Goal: Information Seeking & Learning: Check status

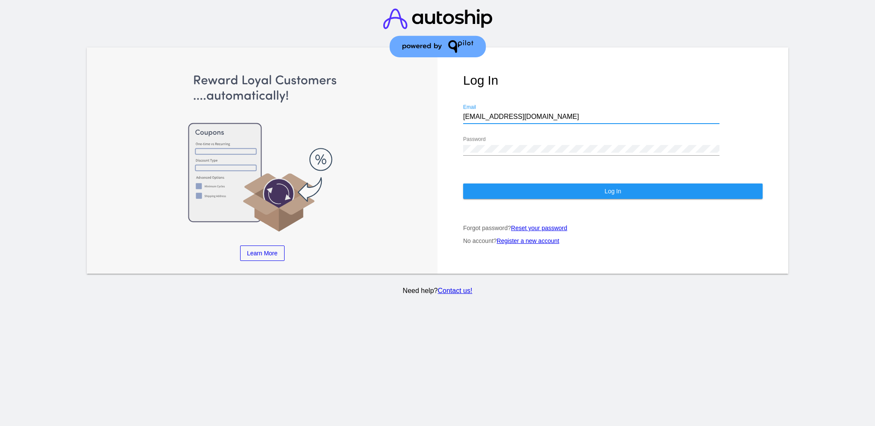
drag, startPoint x: 524, startPoint y: 104, endPoint x: 427, endPoint y: 103, distance: 97.5
click at [427, 103] on div "Learn More Learn How Learn More Learn How Learn More Learn How ‹ › Log In [EMAI…" at bounding box center [438, 160] width 702 height 227
drag, startPoint x: 504, startPoint y: 112, endPoint x: 522, endPoint y: 104, distance: 20.3
click at [522, 113] on input "[EMAIL_ADDRESS][DOMAIN_NAME]" at bounding box center [591, 117] width 256 height 8
drag, startPoint x: 496, startPoint y: 109, endPoint x: 457, endPoint y: 109, distance: 39.3
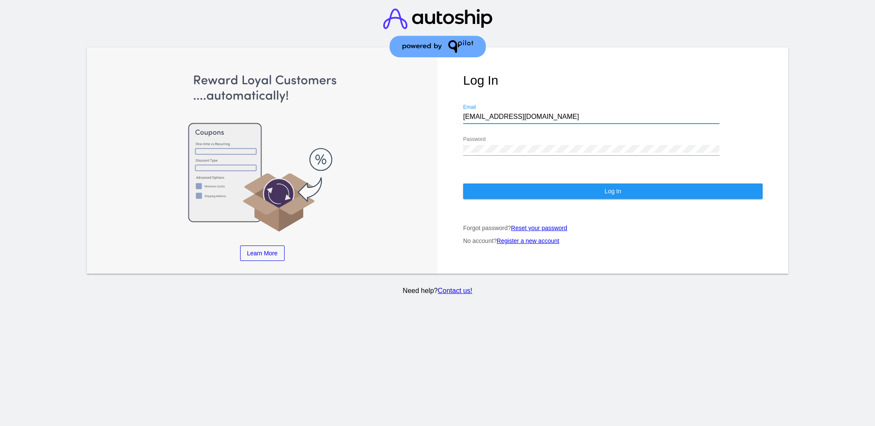
click at [457, 109] on div "Log In [EMAIL_ADDRESS][DOMAIN_NAME] Email Password Log In Forgot password? Rese…" at bounding box center [613, 160] width 351 height 227
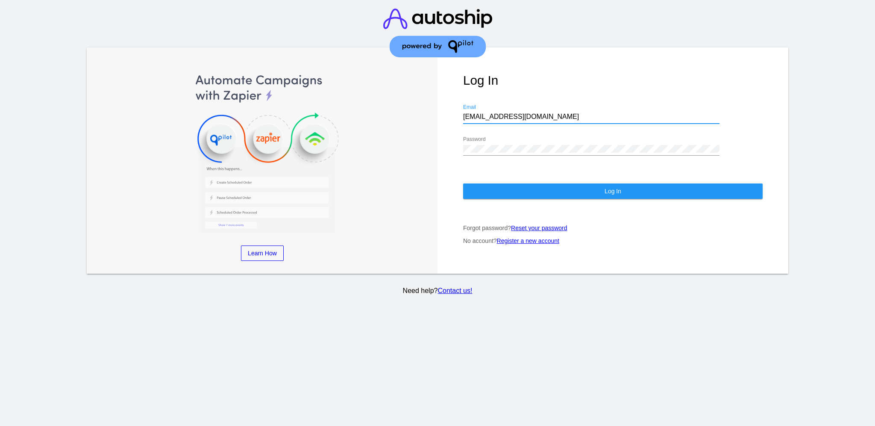
paste input "[EMAIL_ADDRESS][DOMAIN_NAME]"
type input "[EMAIL_ADDRESS][DOMAIN_NAME]"
click at [410, 127] on div "Learn More Learn How Learn More Learn How Learn More Learn How ‹ › Log In [EMAI…" at bounding box center [438, 160] width 702 height 227
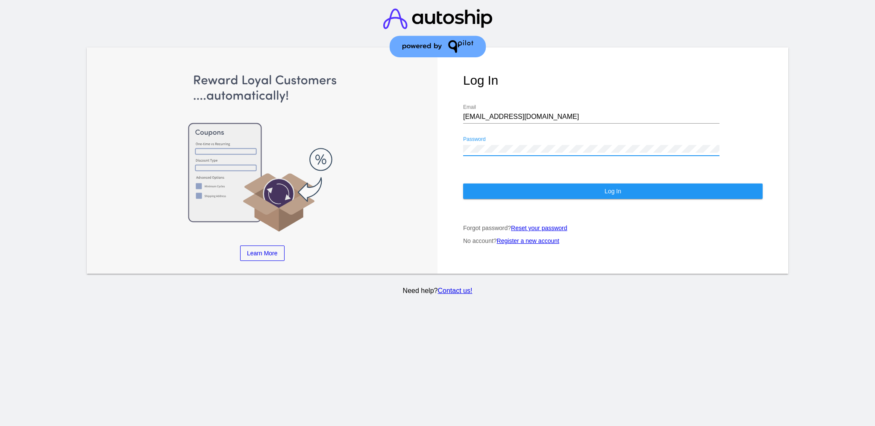
click at [461, 139] on div "Log In [EMAIL_ADDRESS][DOMAIN_NAME] Email Password Log In Forgot password? Rese…" at bounding box center [613, 160] width 351 height 227
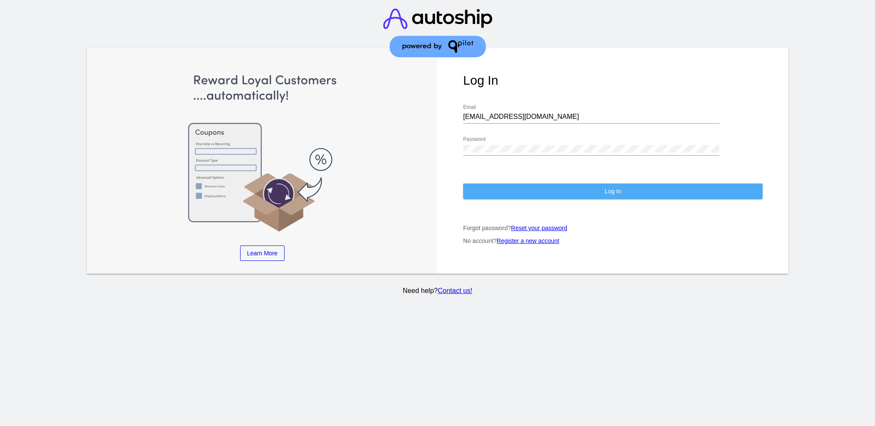
click at [483, 183] on button "Log In" at bounding box center [613, 190] width 300 height 15
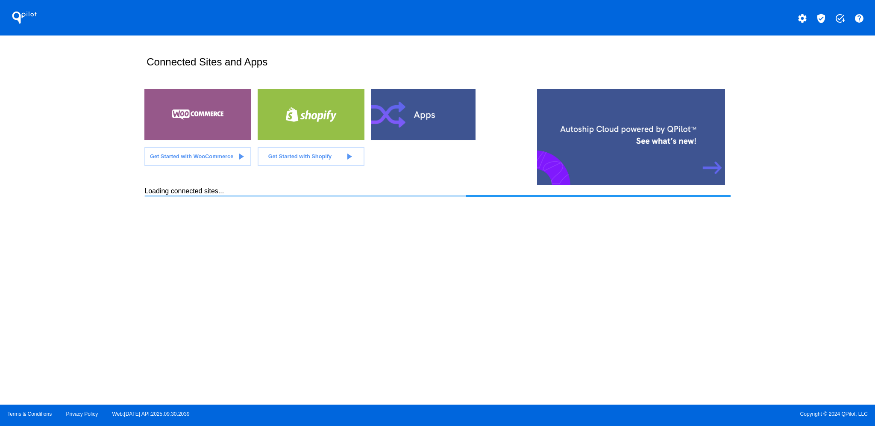
click at [824, 16] on mat-icon "verified_user" at bounding box center [821, 18] width 10 height 10
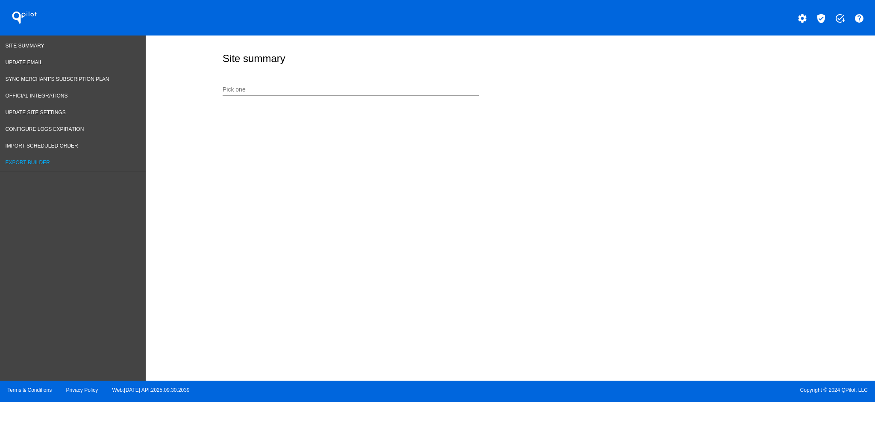
click at [45, 161] on span "Export Builder" at bounding box center [28, 162] width 44 height 6
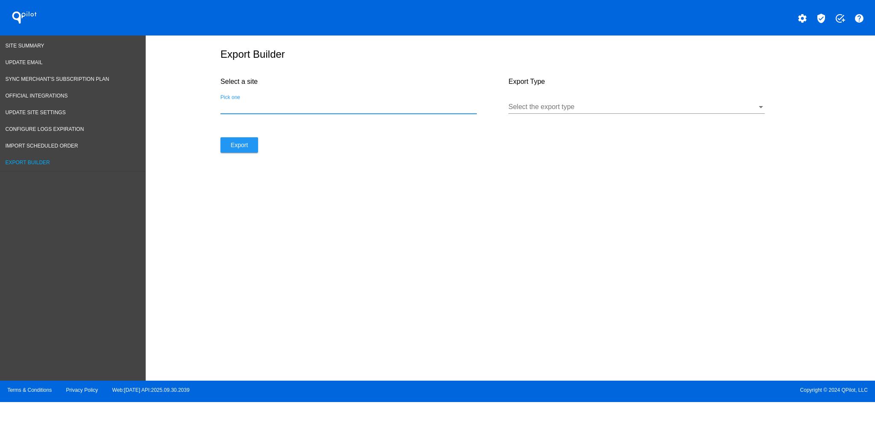
click at [313, 111] on input "Pick one" at bounding box center [349, 107] width 256 height 8
type input "n"
type input "[PERSON_NAME]"
click at [535, 108] on div "Select the export type" at bounding box center [637, 103] width 256 height 19
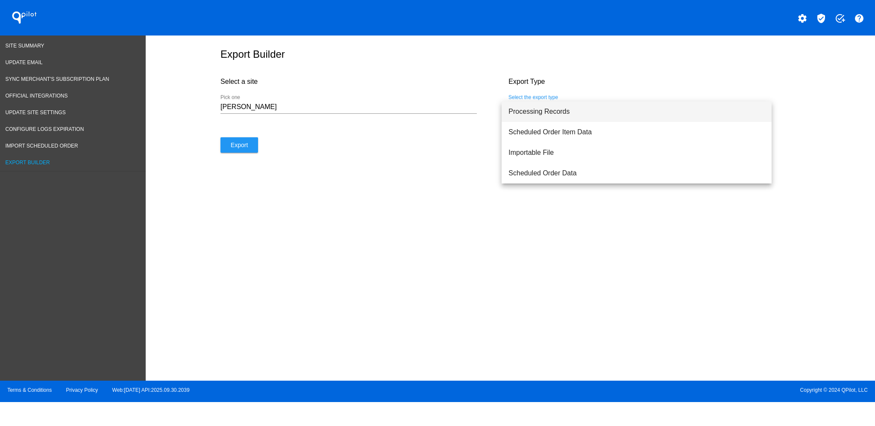
click at [538, 118] on span "Processing Records" at bounding box center [637, 111] width 256 height 21
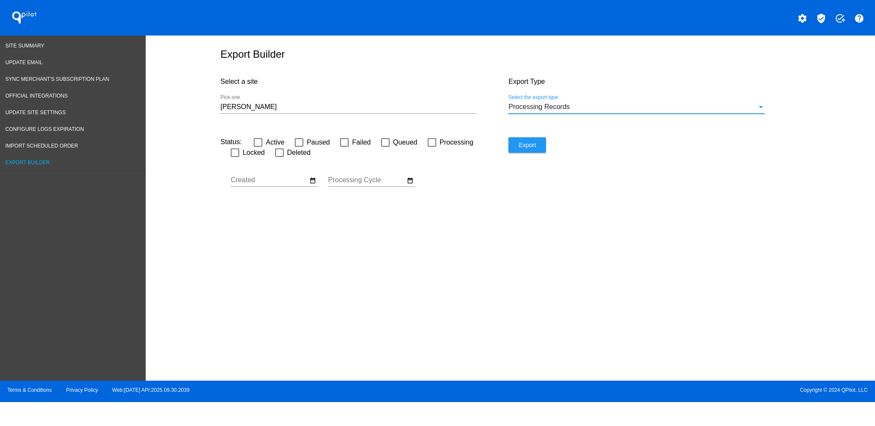
click at [416, 184] on div "Status: Active Paused Failed Queued Processing Locked Deleted Oct Jan Feb Mar" at bounding box center [365, 171] width 288 height 68
click at [412, 183] on mat-icon "date_range" at bounding box center [410, 181] width 7 height 8
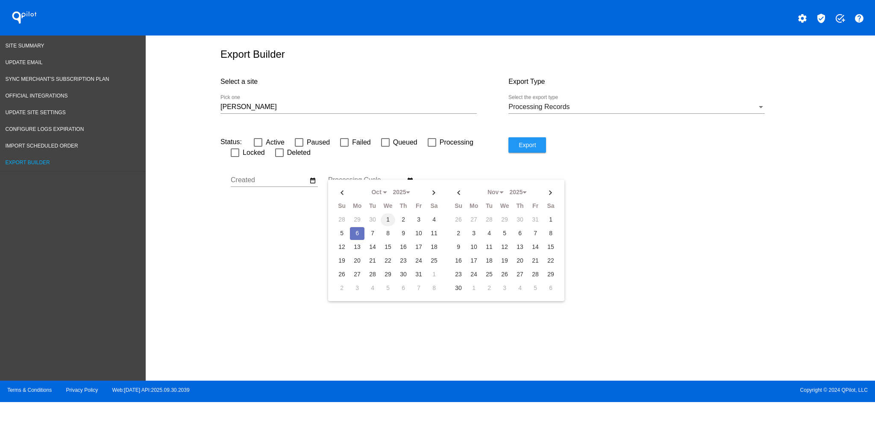
click at [388, 221] on td "1" at bounding box center [388, 219] width 15 height 13
click at [360, 236] on td "6" at bounding box center [357, 233] width 15 height 13
type input "[DATE] - [DATE]"
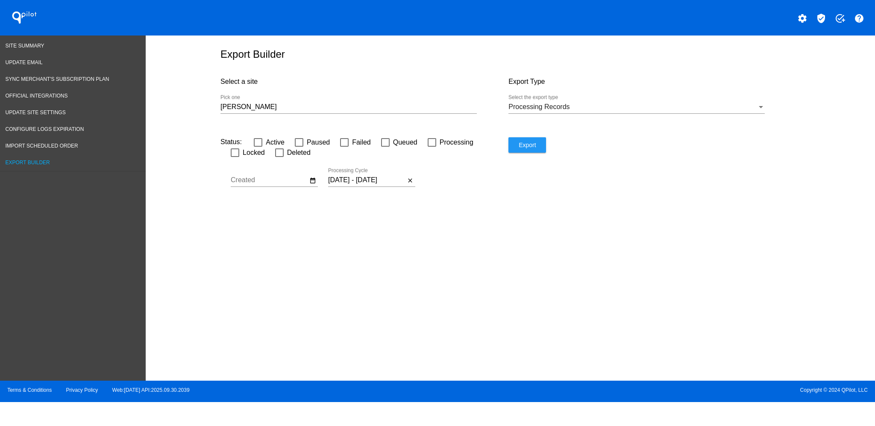
click at [364, 129] on div "Select a site [PERSON_NAME] Pick one" at bounding box center [365, 103] width 288 height 68
click at [368, 110] on input "[PERSON_NAME]" at bounding box center [349, 107] width 256 height 8
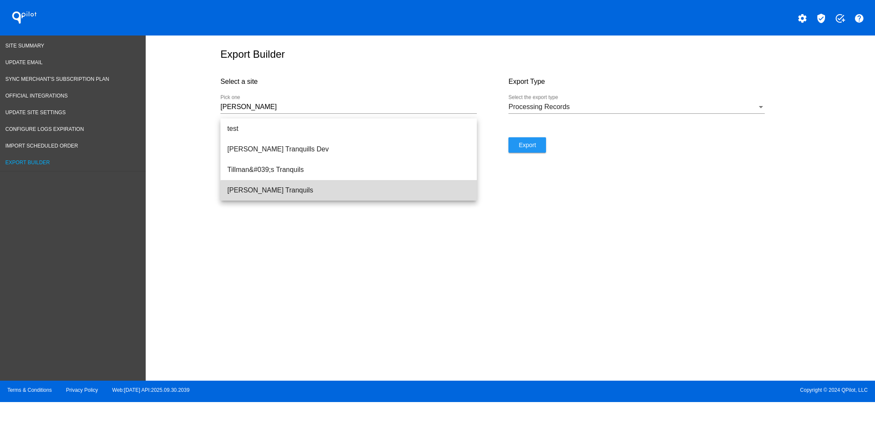
click at [350, 197] on span "[PERSON_NAME] Tranquils" at bounding box center [348, 190] width 243 height 21
type input "[PERSON_NAME] Tranquils"
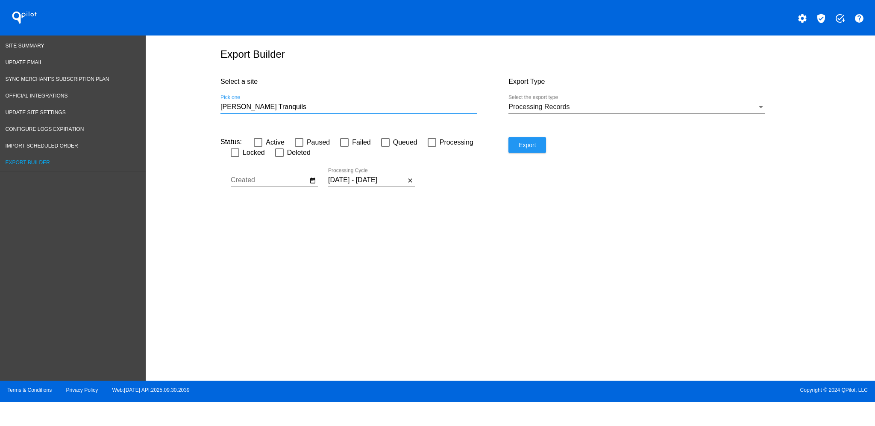
click at [548, 150] on div "Export" at bounding box center [653, 171] width 288 height 68
click at [534, 148] on span "Export" at bounding box center [527, 144] width 17 height 7
click at [23, 44] on span "Site Summary" at bounding box center [25, 46] width 39 height 6
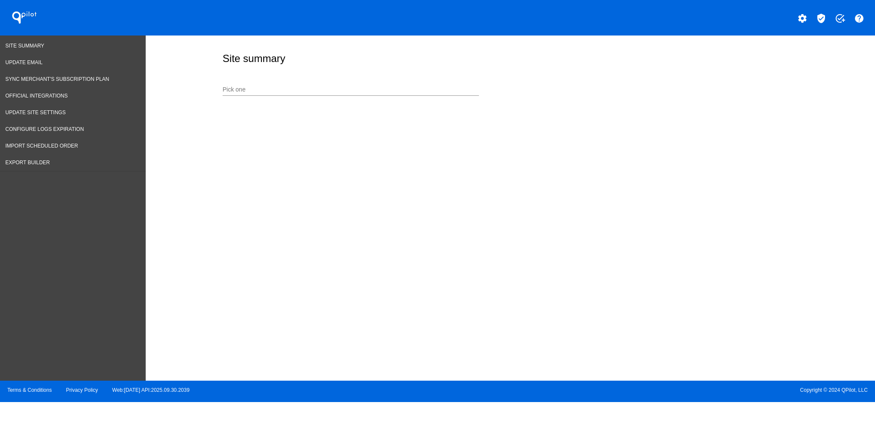
click at [292, 88] on input "Pick one" at bounding box center [351, 89] width 256 height 7
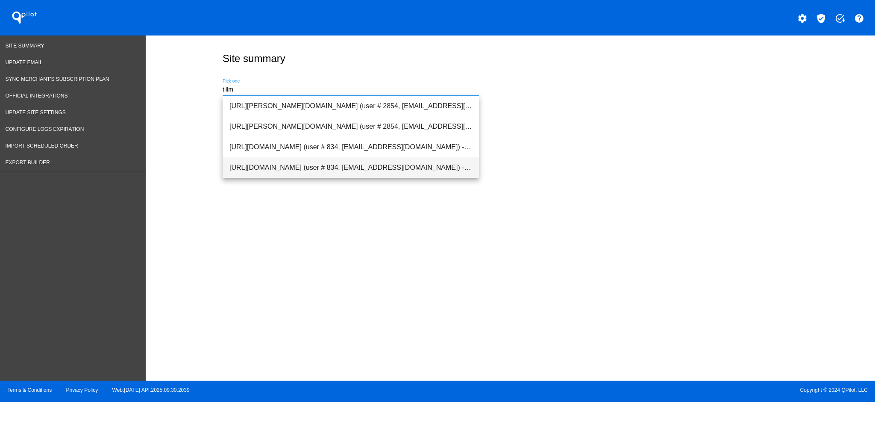
click at [322, 165] on span "[URL][DOMAIN_NAME] (user # 834, [EMAIL_ADDRESS][DOMAIN_NAME]) - Production" at bounding box center [351, 167] width 243 height 21
type input "[URL][DOMAIN_NAME] (user # 834, [EMAIL_ADDRESS][DOMAIN_NAME]) - Production"
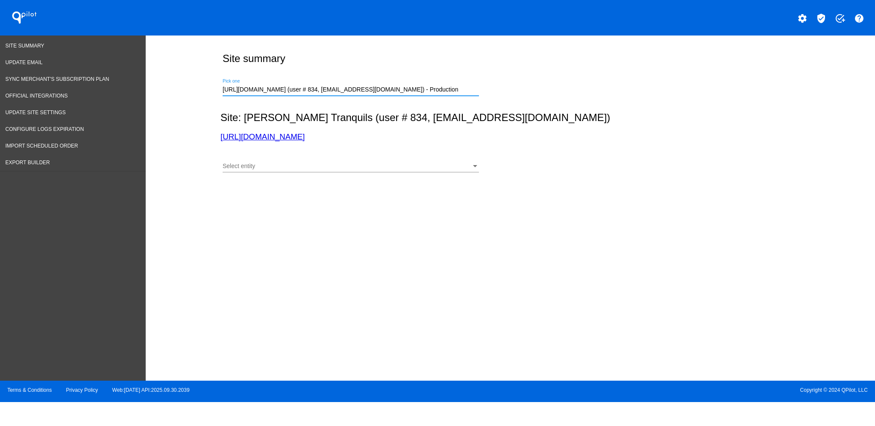
click at [324, 164] on div "Select entity" at bounding box center [347, 166] width 249 height 7
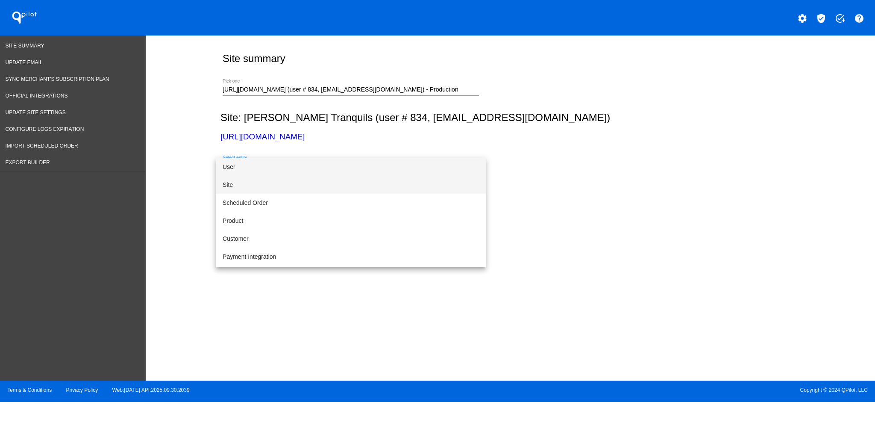
click at [315, 186] on span "Site" at bounding box center [351, 185] width 256 height 18
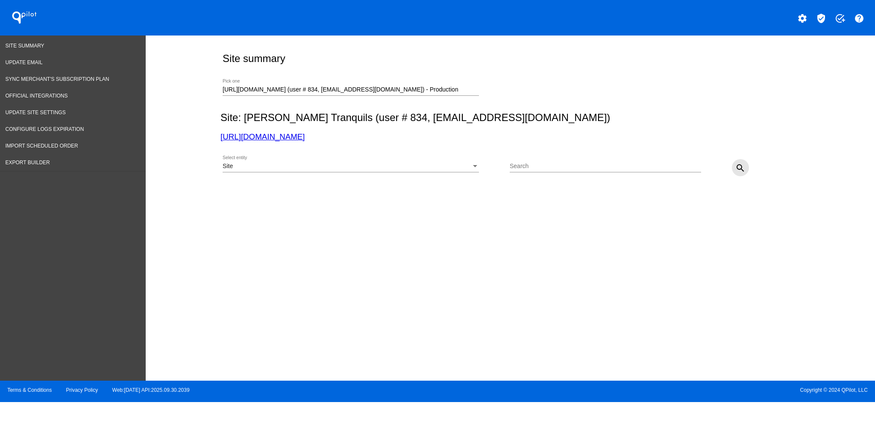
click at [737, 162] on button "search" at bounding box center [740, 167] width 17 height 17
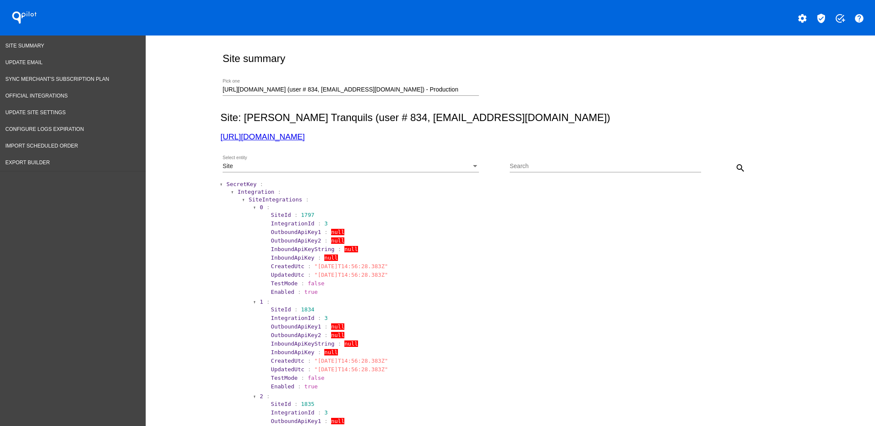
click at [349, 171] on div "Site Select entity" at bounding box center [351, 164] width 256 height 17
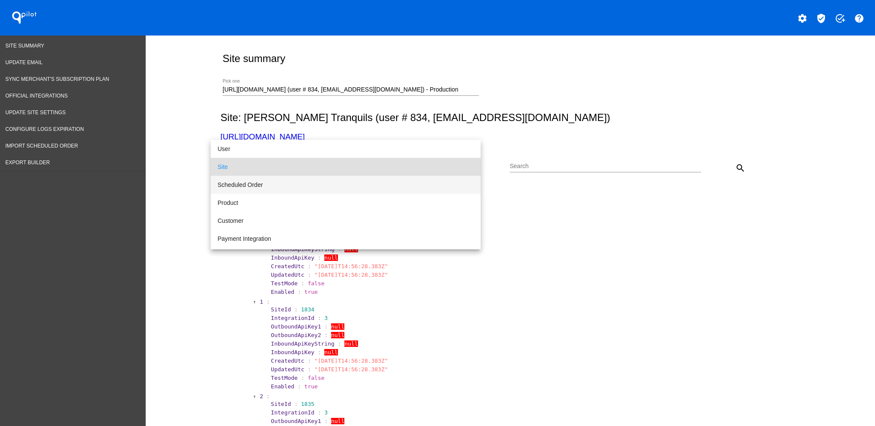
click at [349, 184] on span "Scheduled Order" at bounding box center [346, 185] width 256 height 18
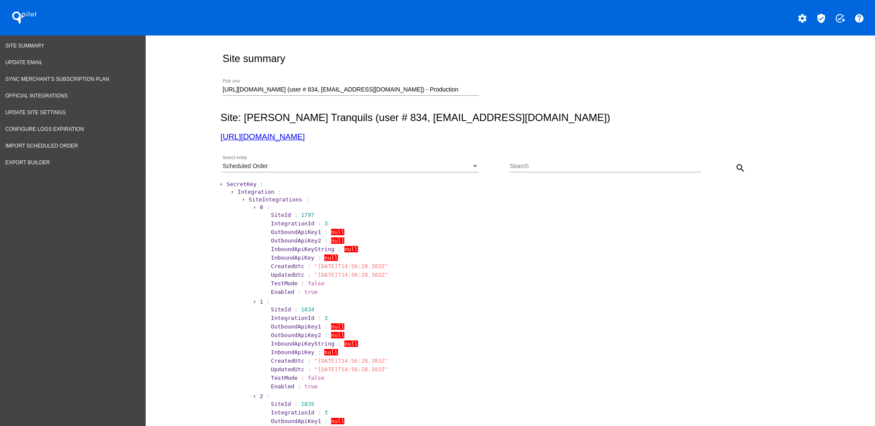
drag, startPoint x: 560, startPoint y: 161, endPoint x: 536, endPoint y: 169, distance: 24.5
click at [536, 169] on input "Search" at bounding box center [606, 166] width 192 height 7
paste input "1031910"
click at [736, 168] on mat-icon "search" at bounding box center [741, 168] width 10 height 10
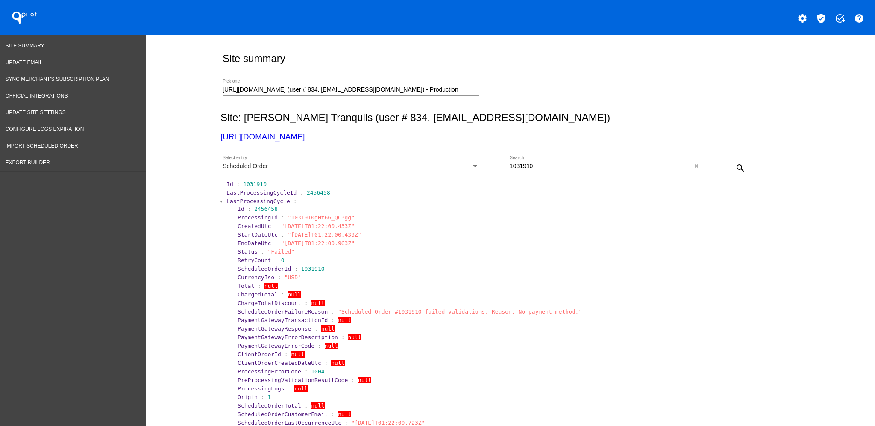
click at [254, 201] on span "LastProcessingCycle" at bounding box center [259, 201] width 64 height 6
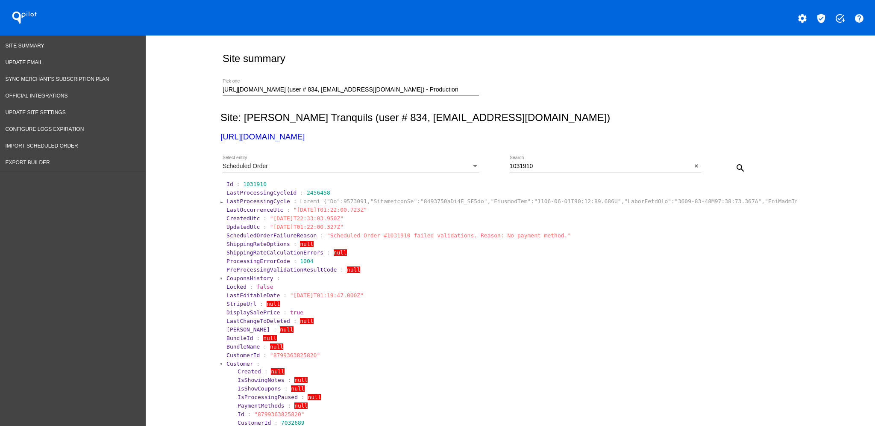
click at [232, 364] on span "Customer" at bounding box center [240, 363] width 27 height 6
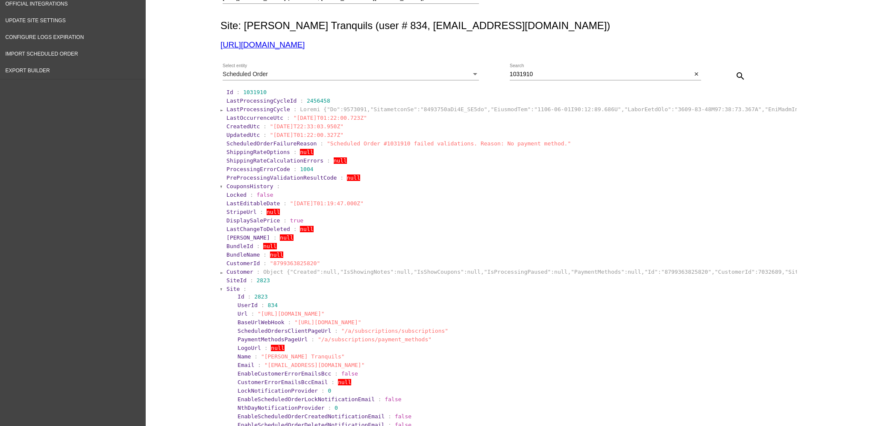
scroll to position [285, 0]
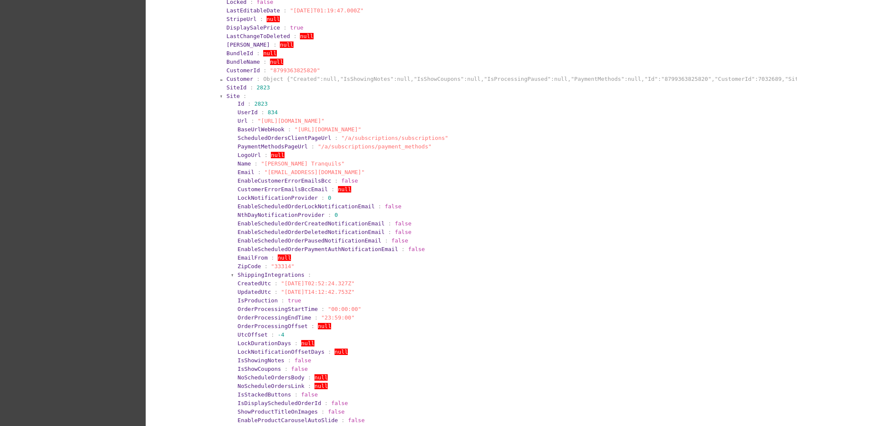
click at [227, 94] on span "Site" at bounding box center [233, 96] width 13 height 6
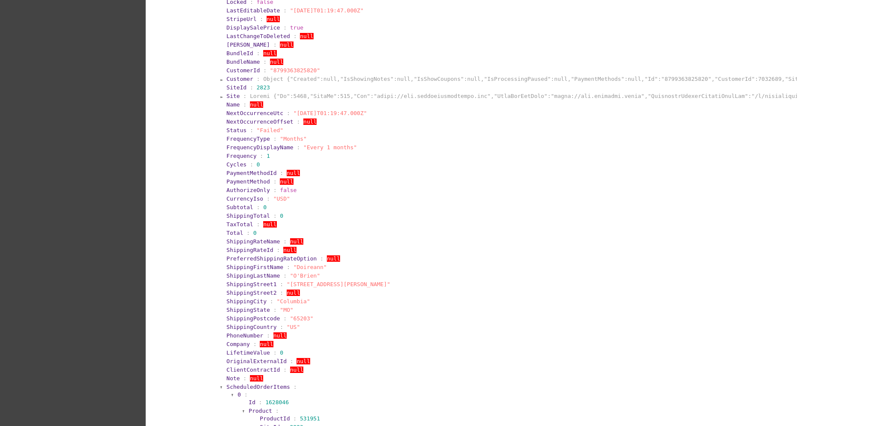
scroll to position [513, 0]
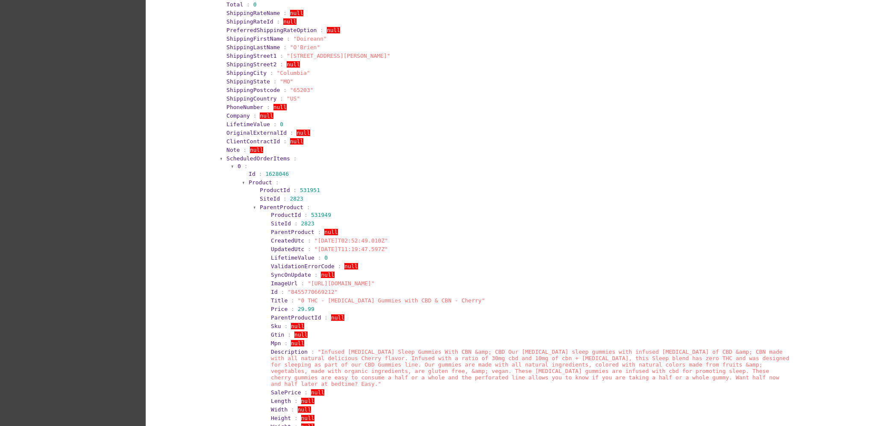
click at [251, 157] on span "ScheduledOrderItems" at bounding box center [259, 158] width 64 height 6
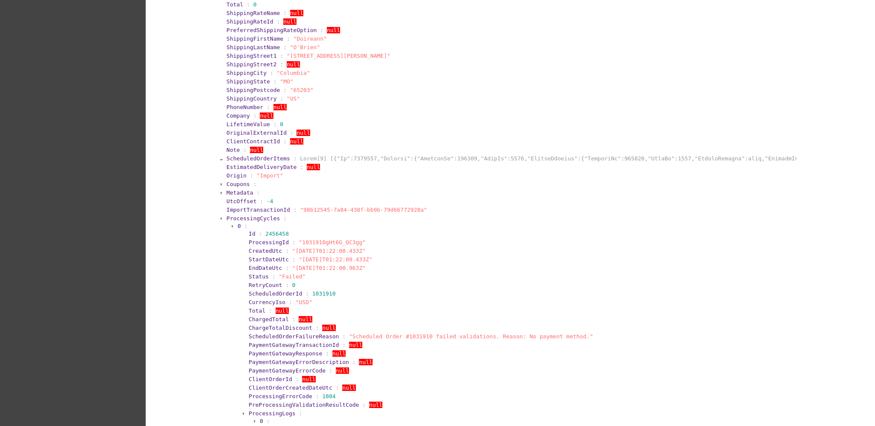
click at [242, 215] on span "ProcessingCycles" at bounding box center [253, 218] width 53 height 6
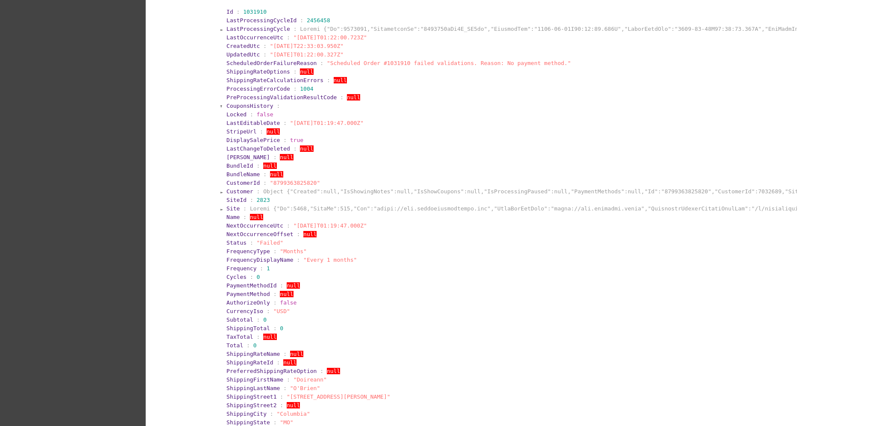
scroll to position [100, 0]
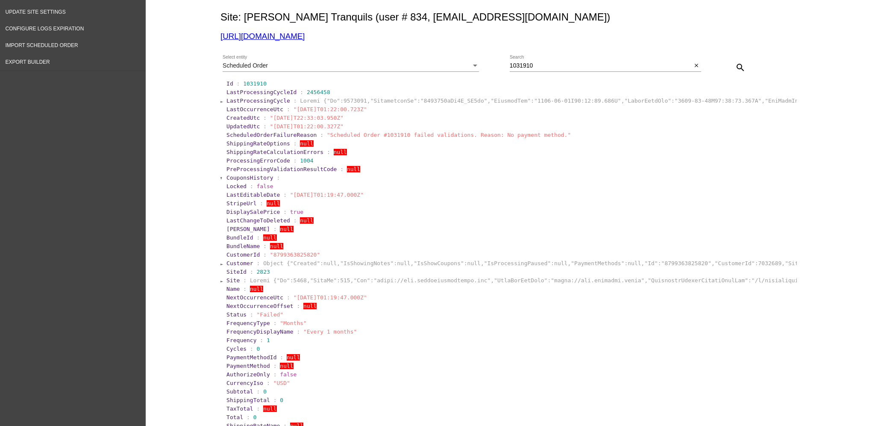
drag, startPoint x: 600, startPoint y: 361, endPoint x: 466, endPoint y: 160, distance: 241.3
click at [466, 160] on section "ProcessingErrorCode : 1004" at bounding box center [511, 160] width 569 height 6
drag, startPoint x: 551, startPoint y: 68, endPoint x: 495, endPoint y: 61, distance: 56.1
click at [495, 61] on div "Scheduled Order Select entity 1031910 Search close search" at bounding box center [509, 64] width 577 height 30
paste input "883"
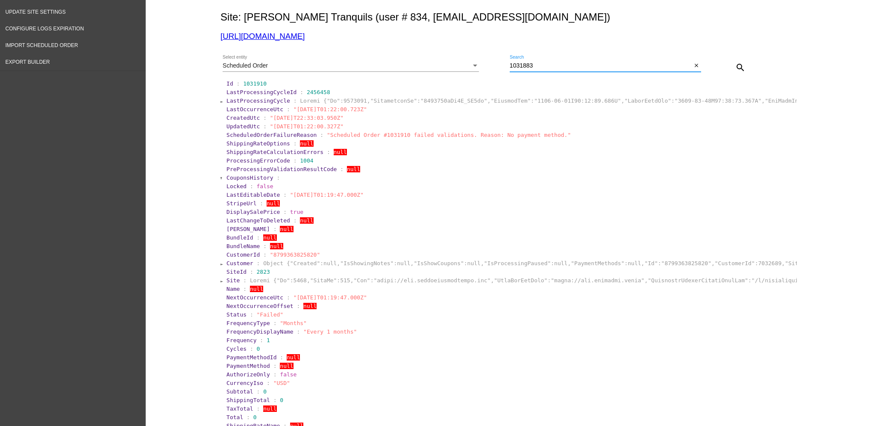
type input "1031883"
click at [736, 68] on mat-icon "search" at bounding box center [741, 67] width 10 height 10
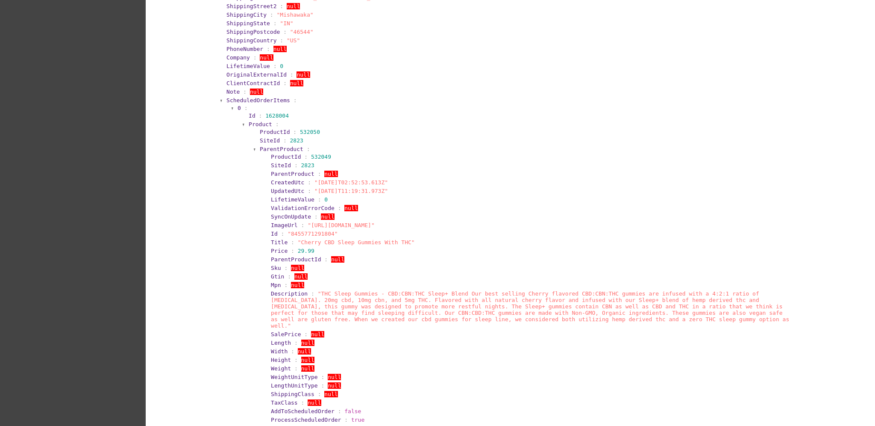
scroll to position [2039, 0]
click at [254, 98] on span "ScheduledOrderItems" at bounding box center [259, 101] width 64 height 6
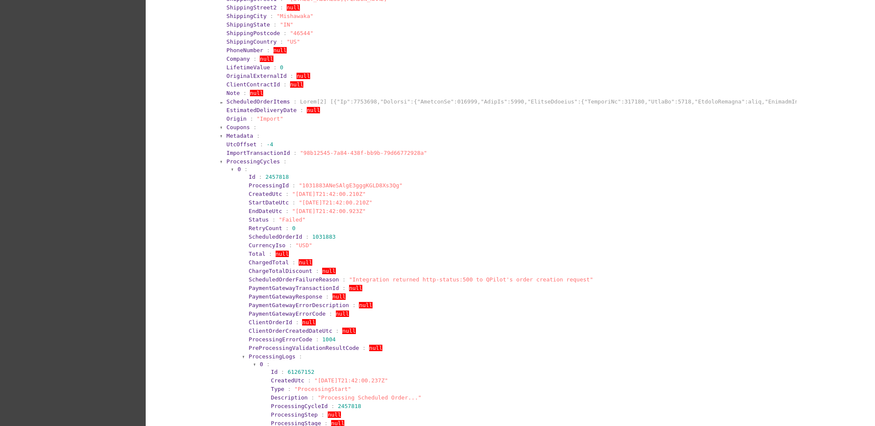
click at [247, 158] on span "ProcessingCycles" at bounding box center [253, 161] width 53 height 6
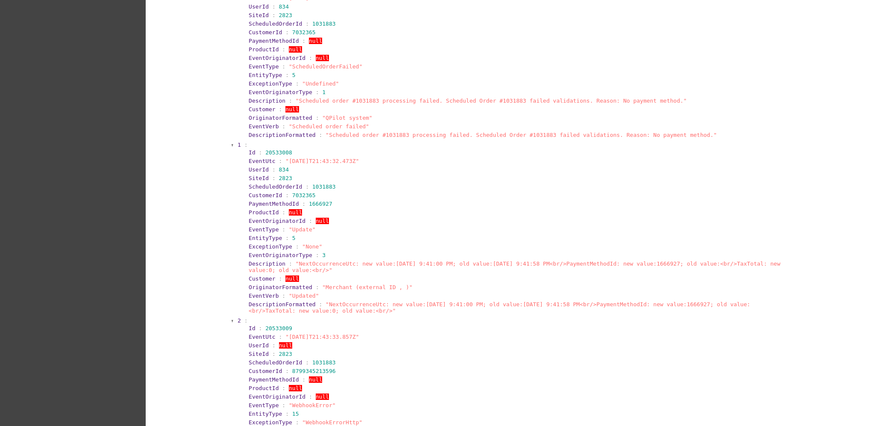
scroll to position [2152, 0]
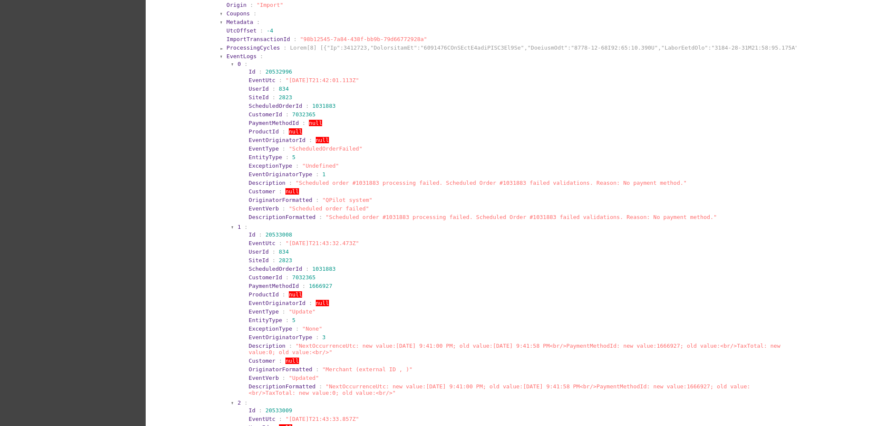
drag, startPoint x: 242, startPoint y: 68, endPoint x: 354, endPoint y: 67, distance: 111.6
click at [354, 67] on section "Id : 20532996 EventUtc : "[DATE]T21:42:01.113Z" UserId : 834 SiteId : 2823 Sche…" at bounding box center [519, 144] width 552 height 154
copy section "EventUtc : "[DATE]T21:42:01.113Z"
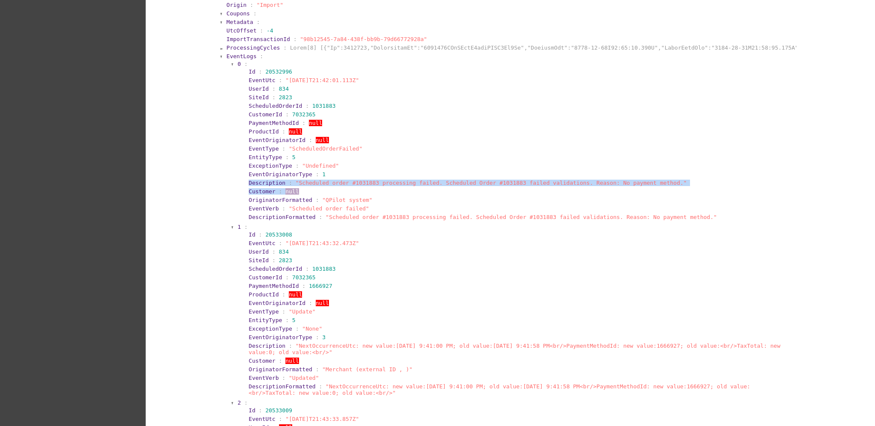
drag, startPoint x: 250, startPoint y: 173, endPoint x: 801, endPoint y: 186, distance: 550.3
click at [657, 174] on section "Id : 20532996 EventUtc : "[DATE]T21:42:01.113Z" UserId : 834 SiteId : 2823 Sche…" at bounding box center [519, 144] width 552 height 154
copy section "Description : "Scheduled order #1031883 processing failed. Scheduled Order #103…"
drag, startPoint x: 237, startPoint y: 229, endPoint x: 377, endPoint y: 233, distance: 139.8
click at [377, 233] on section "Id : 20533008 EventUtc : "[DATE]T21:43:32.473Z" UserId : 834 SiteId : 2823 Sche…" at bounding box center [519, 313] width 552 height 167
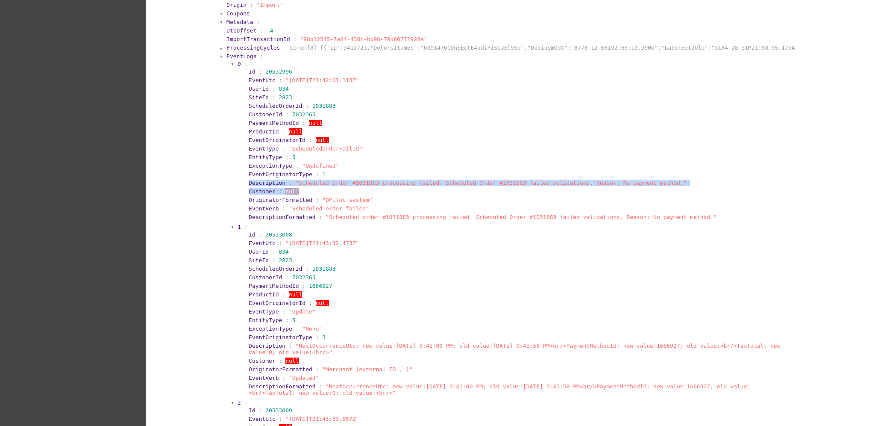
copy section "EventUtc : "[DATE]T21:43:32.473Z""
drag, startPoint x: 240, startPoint y: 332, endPoint x: 309, endPoint y: 341, distance: 69.5
click at [309, 341] on section "Id : 20533008 EventUtc : "[DATE]T21:43:32.473Z" UserId : 834 SiteId : 2823 Sche…" at bounding box center [519, 313] width 552 height 167
copy section "Description : "NextOccurrenceUtc: new value:[DATE] 9:41:00 PM; old value:[DATE]…"
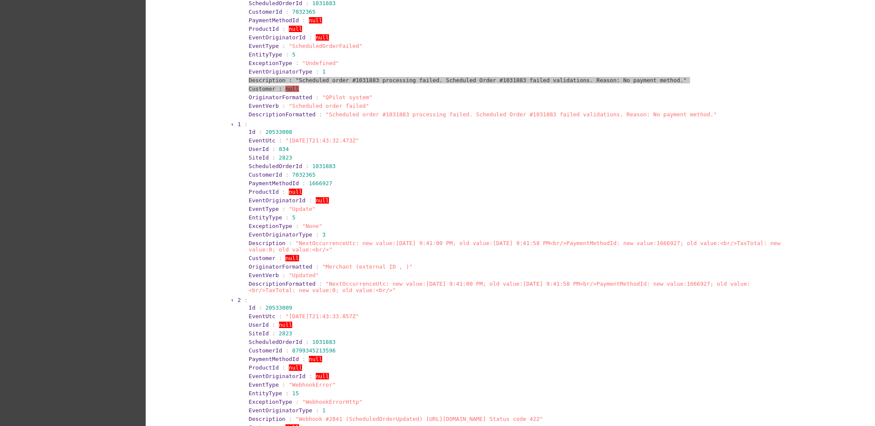
scroll to position [2266, 0]
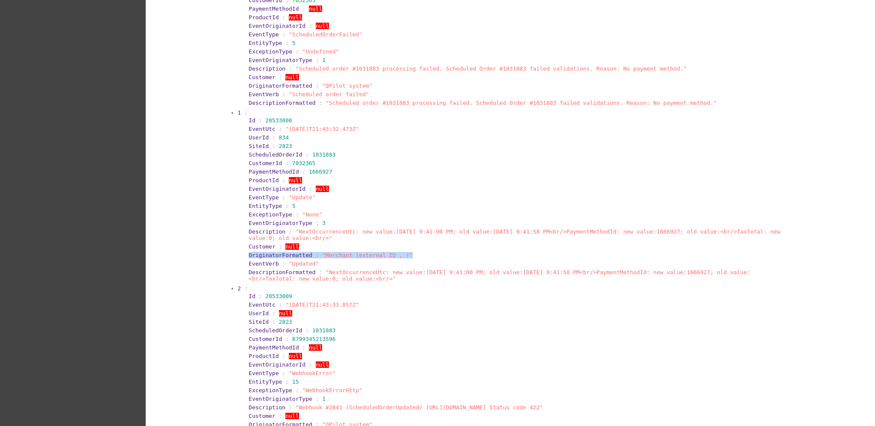
drag, startPoint x: 237, startPoint y: 241, endPoint x: 416, endPoint y: 240, distance: 179.1
click at [416, 240] on section "1 : Id : 20533008 EventUtc : "[DATE]T21:43:32.473Z" UserId : 834 SiteId : 2823 …" at bounding box center [516, 196] width 559 height 175
copy section "OriginatorFormatted : "Merchant (external ID , )""
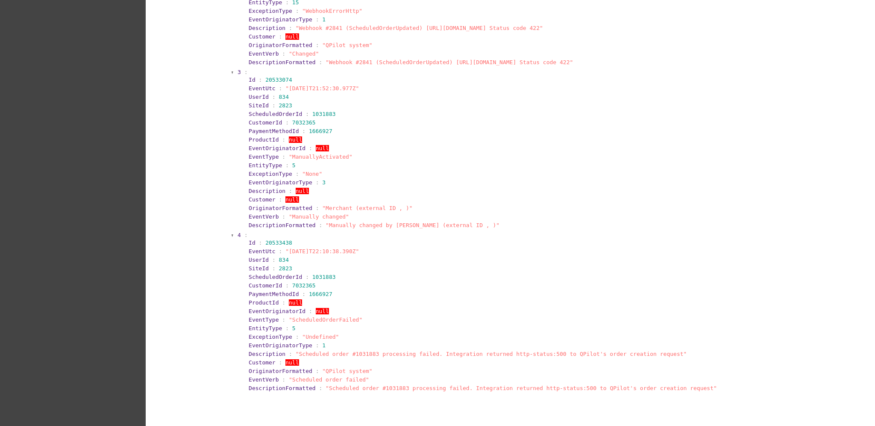
scroll to position [2665, 0]
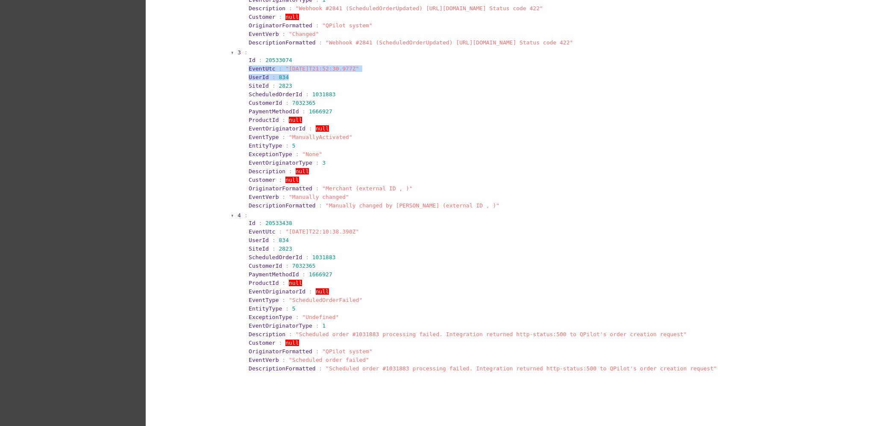
drag, startPoint x: 241, startPoint y: 51, endPoint x: 400, endPoint y: 65, distance: 159.6
click at [400, 65] on section "Id : 20533074 EventUtc : "[DATE]T21:52:30.977Z" UserId : 834 SiteId : 2823 Sche…" at bounding box center [519, 133] width 552 height 154
copy section "EventUtc : "[DATE]T21:52:30.977Z" UserId : 834"
drag, startPoint x: 241, startPoint y: 121, endPoint x: 360, endPoint y: 124, distance: 119.3
click at [360, 124] on section "Id : 20533074 EventUtc : "[DATE]T21:52:30.977Z" UserId : 834 SiteId : 2823 Sche…" at bounding box center [519, 133] width 552 height 154
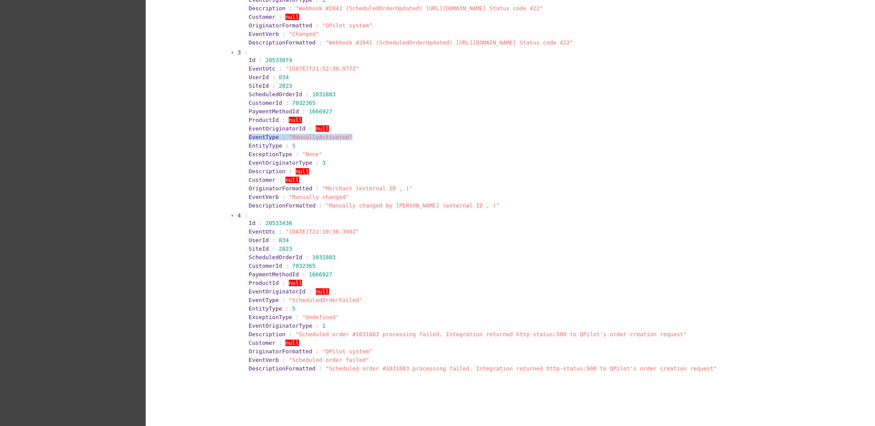
copy section "EventType : "ManuallyActivated""
drag, startPoint x: 239, startPoint y: 214, endPoint x: 386, endPoint y: 215, distance: 146.2
click at [386, 218] on section "Id : 20533438 EventUtc : "[DATE]T22:10:38.390Z" UserId : 834 SiteId : 2823 Sche…" at bounding box center [519, 295] width 552 height 154
copy section "EventUtc : "[DATE]T22:10:38.390Z""
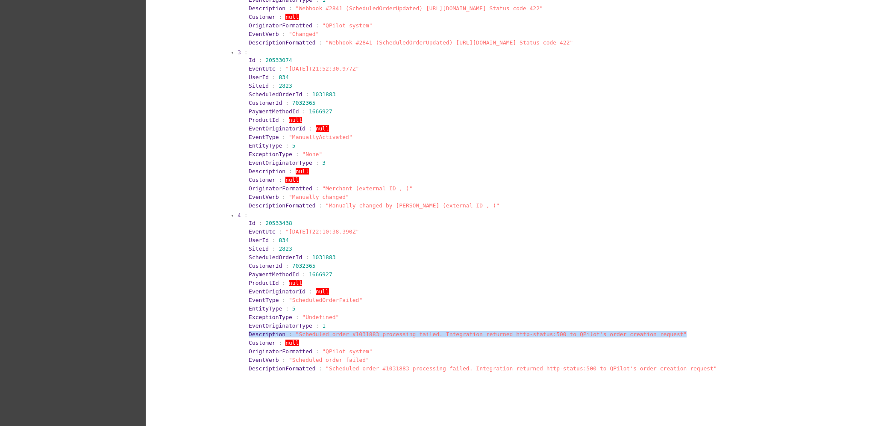
drag, startPoint x: 243, startPoint y: 318, endPoint x: 684, endPoint y: 320, distance: 440.7
click at [684, 320] on section "Id : 20533438 EventUtc : "[DATE]T22:10:38.390Z" UserId : 834 SiteId : 2823 Sche…" at bounding box center [519, 295] width 552 height 154
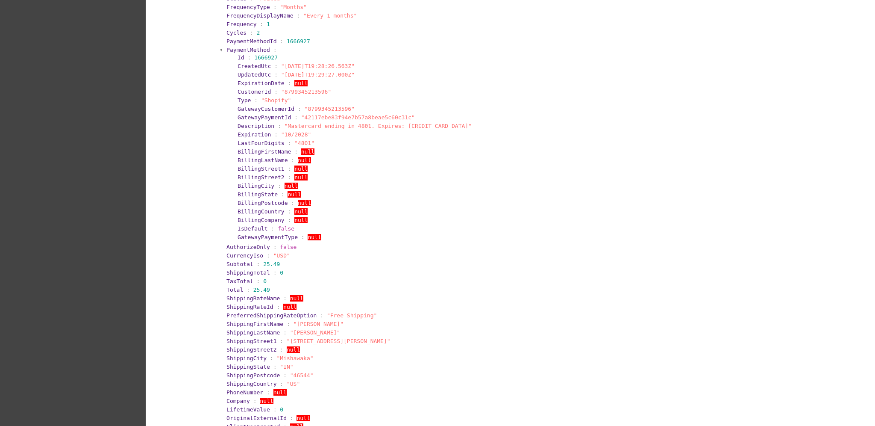
scroll to position [1639, 0]
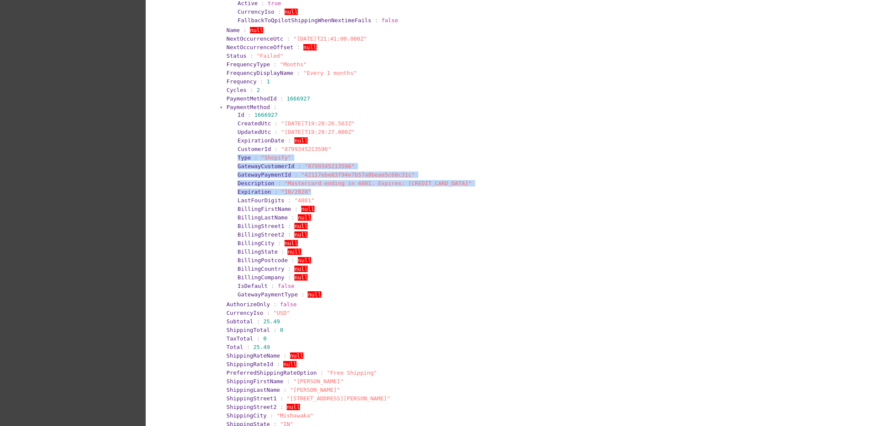
drag, startPoint x: 230, startPoint y: 143, endPoint x: 403, endPoint y: 177, distance: 175.5
click at [403, 177] on section "Id : 1666927 CreatedUtc : "[DATE]T19:28:26.563Z" UpdatedUtc : "[DATE]T19:29:27.…" at bounding box center [514, 204] width 564 height 189
copy section "Type : "Shopify" GatewayCustomerId : "8799345213596" GatewayPaymentId : "42117e…"
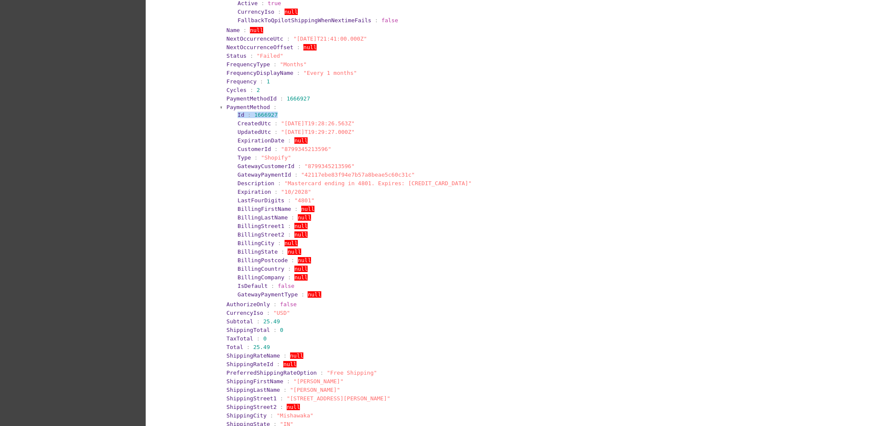
drag, startPoint x: 228, startPoint y: 105, endPoint x: 291, endPoint y: 100, distance: 63.0
click at [291, 110] on section "Id : 1666927 CreatedUtc : "[DATE]T19:28:26.563Z" UpdatedUtc : "[DATE]T19:29:27.…" at bounding box center [514, 204] width 564 height 189
copy section "Id : 1666927"
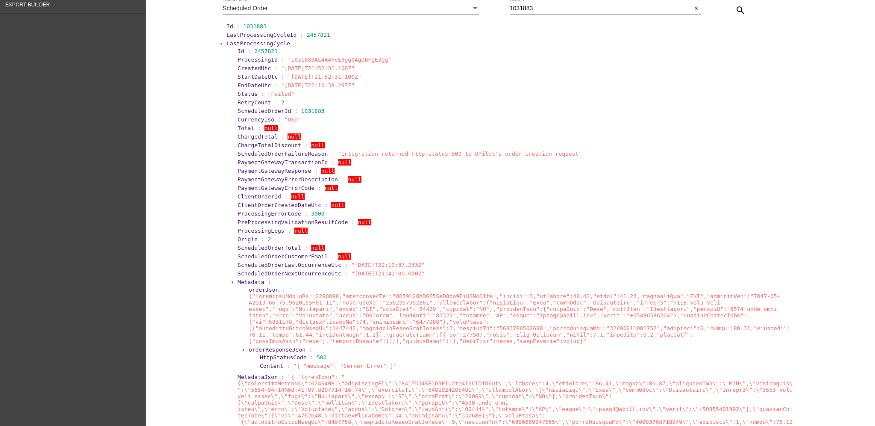
scroll to position [0, 0]
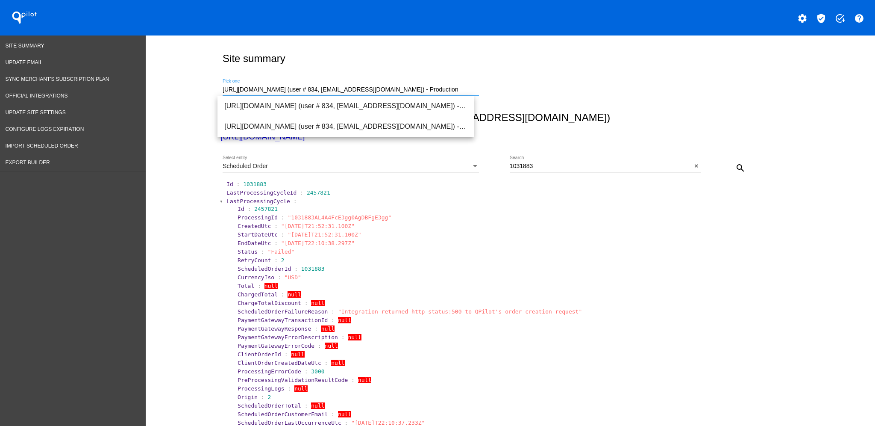
drag, startPoint x: 472, startPoint y: 88, endPoint x: 203, endPoint y: 91, distance: 269.7
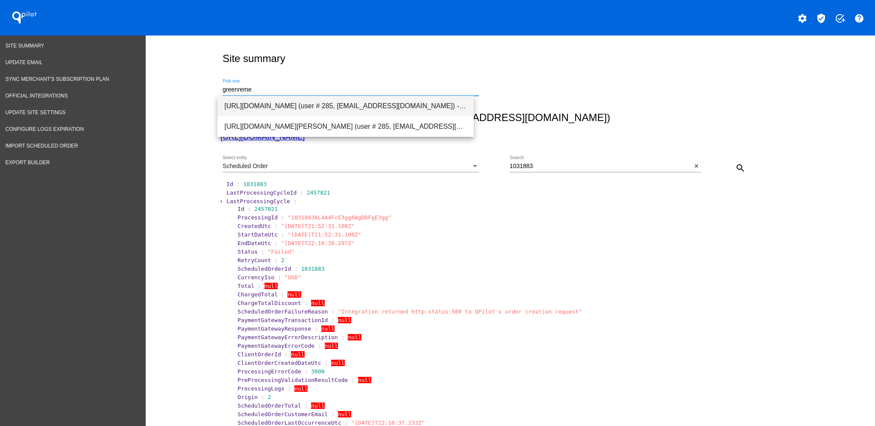
click at [275, 112] on span "[URL][DOMAIN_NAME] (user # 285, [EMAIL_ADDRESS][DOMAIN_NAME]) - Production" at bounding box center [345, 106] width 243 height 21
type input "[URL][DOMAIN_NAME] (user # 285, [EMAIL_ADDRESS][DOMAIN_NAME]) - Production"
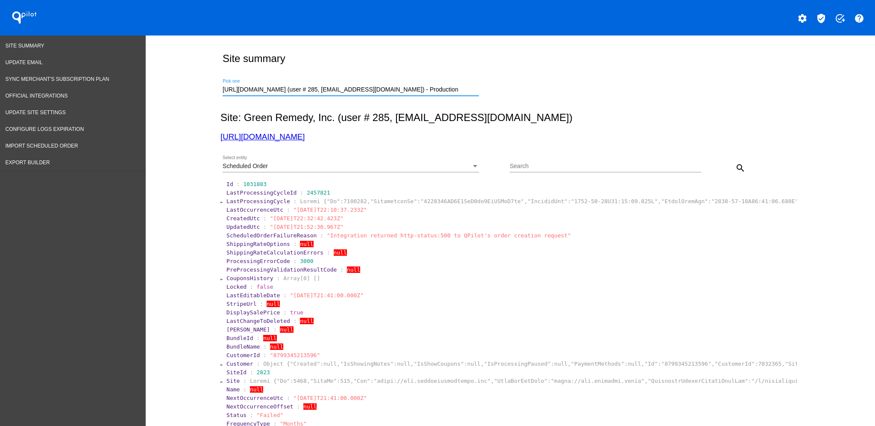
click at [332, 165] on div "Scheduled Order" at bounding box center [347, 166] width 249 height 7
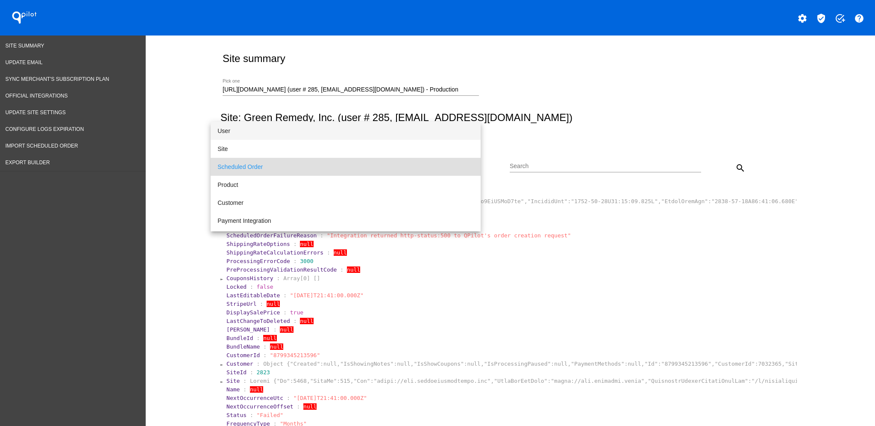
click at [318, 130] on span "User" at bounding box center [346, 131] width 256 height 18
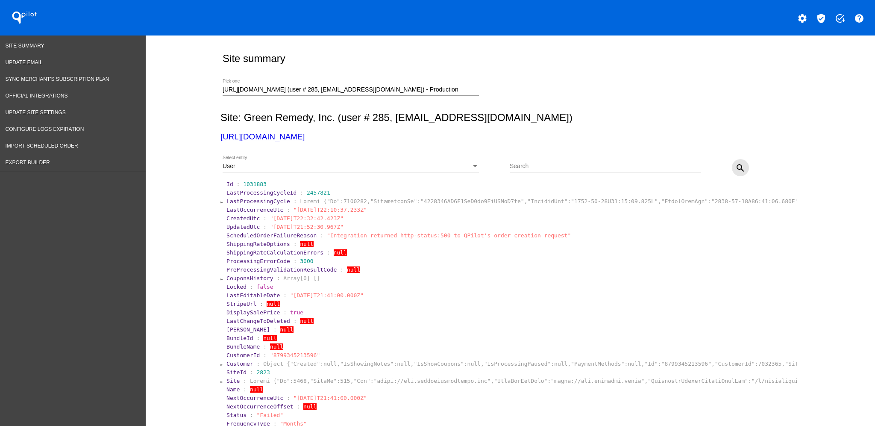
click at [740, 170] on mat-icon "search" at bounding box center [741, 168] width 10 height 10
